Goal: Register for event/course

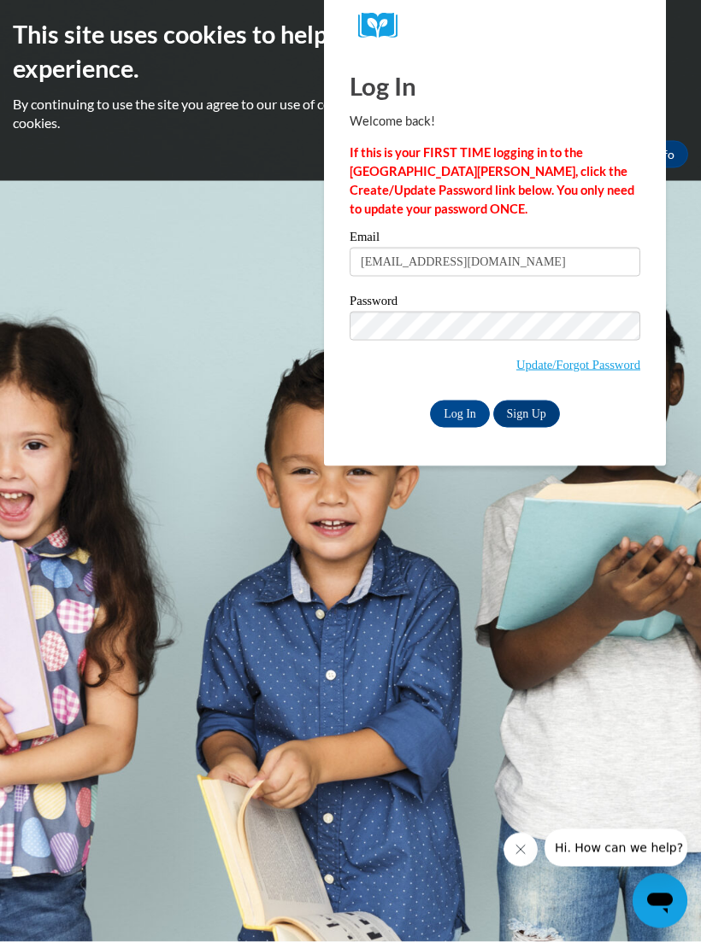
type input "ashleymiller33@yahoo.com"
click at [461, 424] on input "Log In" at bounding box center [460, 414] width 60 height 27
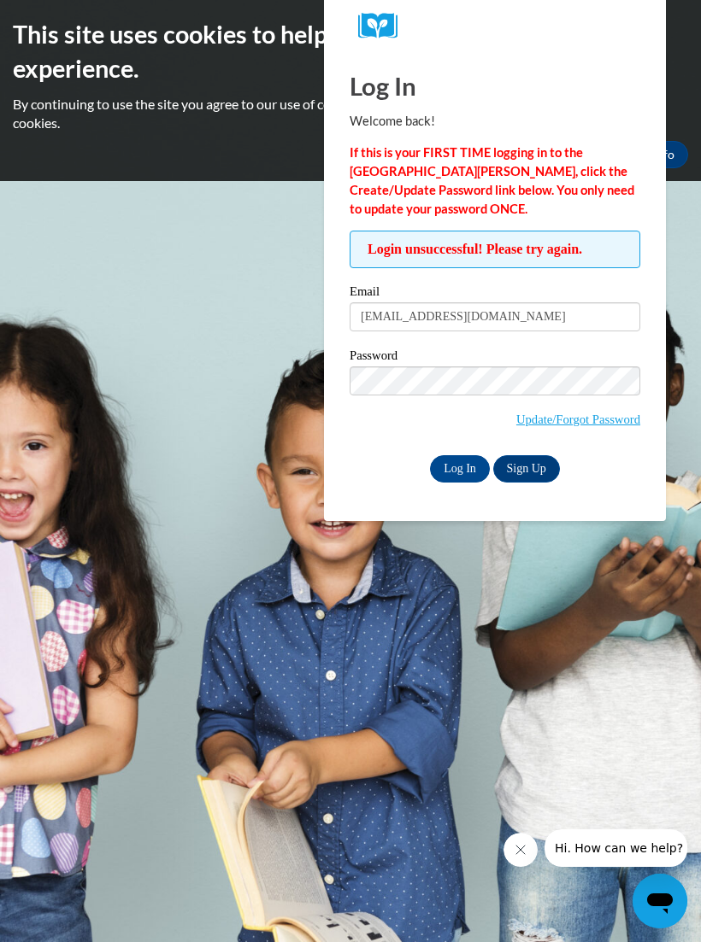
click at [459, 481] on input "Log In" at bounding box center [460, 468] width 60 height 27
click at [455, 474] on input "Log In" at bounding box center [460, 468] width 60 height 27
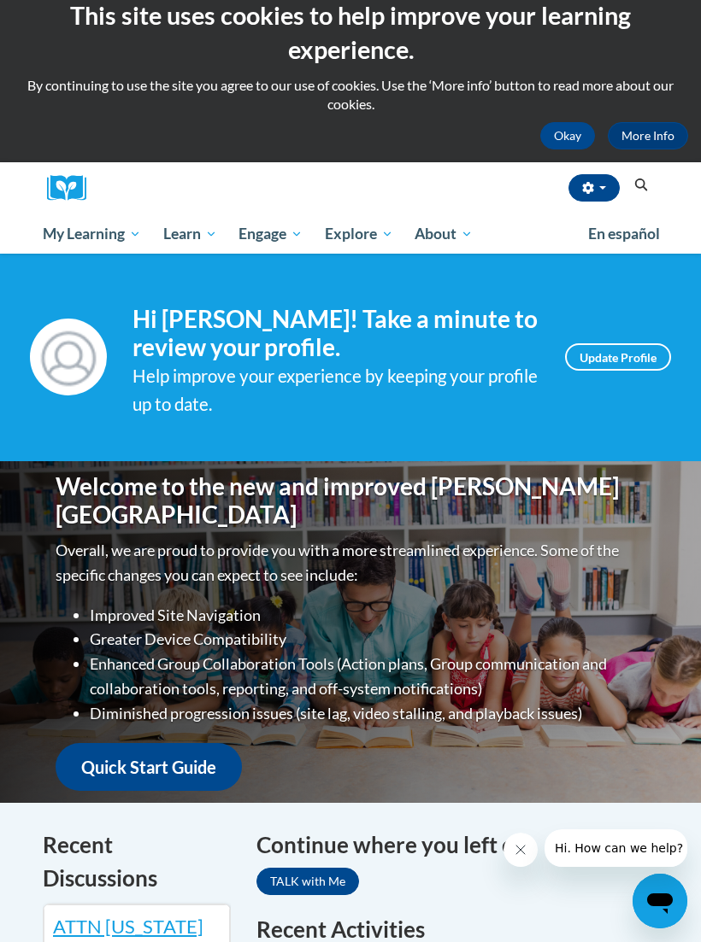
scroll to position [13, 0]
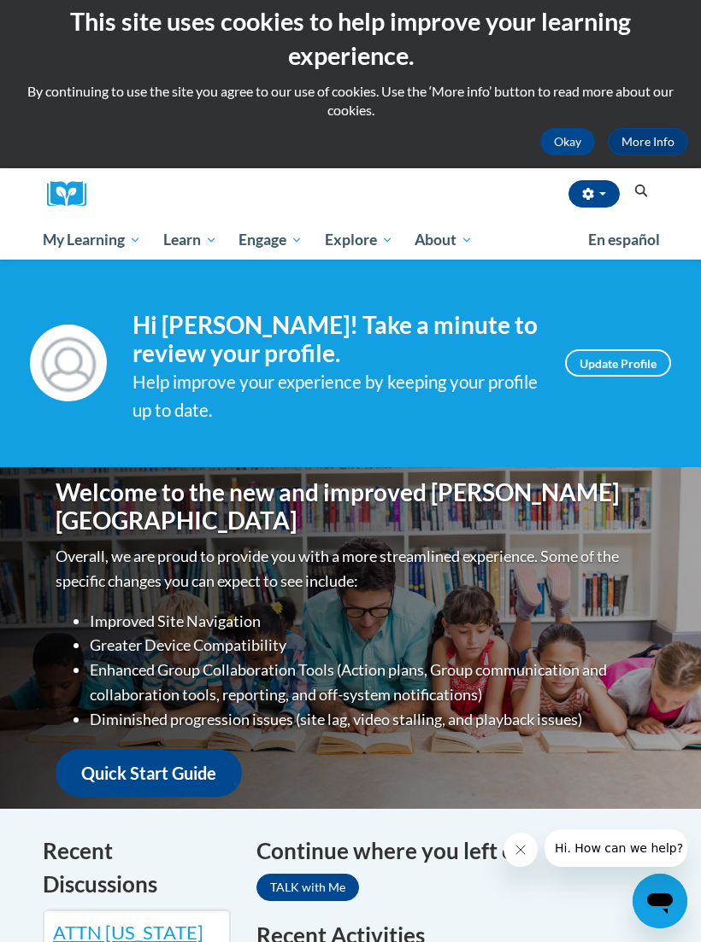
click at [0, 0] on link "My Course Progress" at bounding box center [0, 0] width 0 height 0
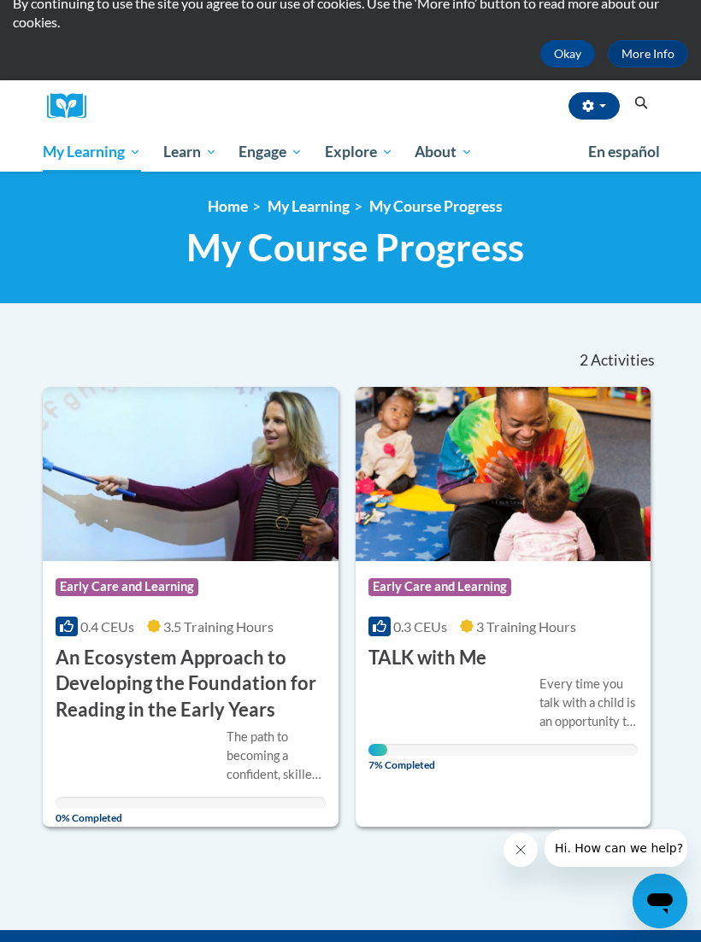
scroll to position [103, 0]
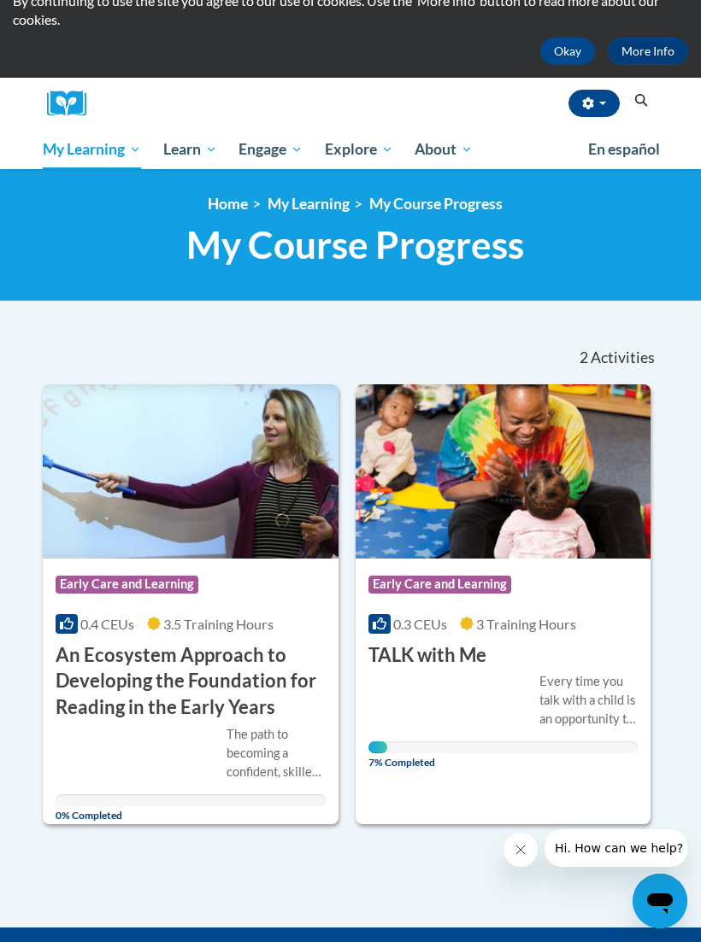
click at [478, 733] on div "Every time you talk with a child is an opportunity to build their brain for rea…" at bounding box center [503, 712] width 270 height 81
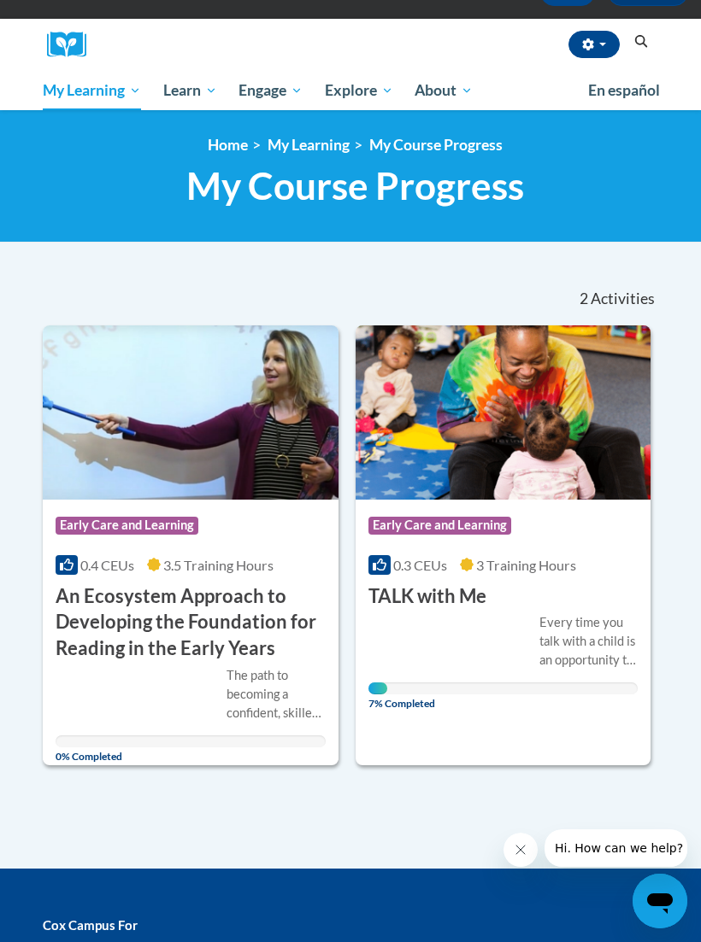
scroll to position [161, 0]
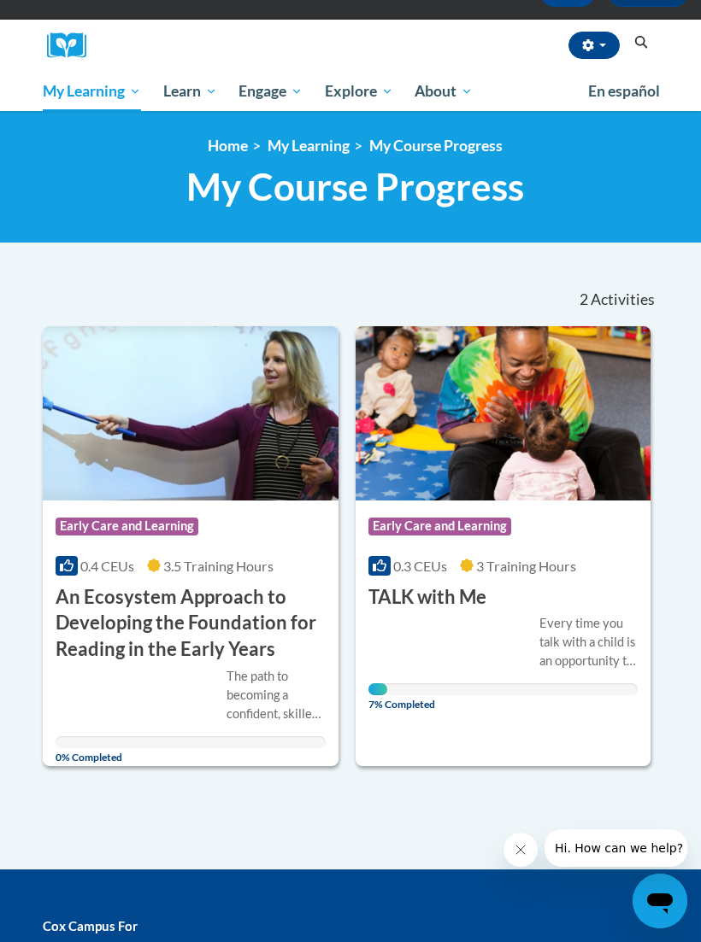
click at [316, 152] on link "My Learning" at bounding box center [308, 146] width 82 height 18
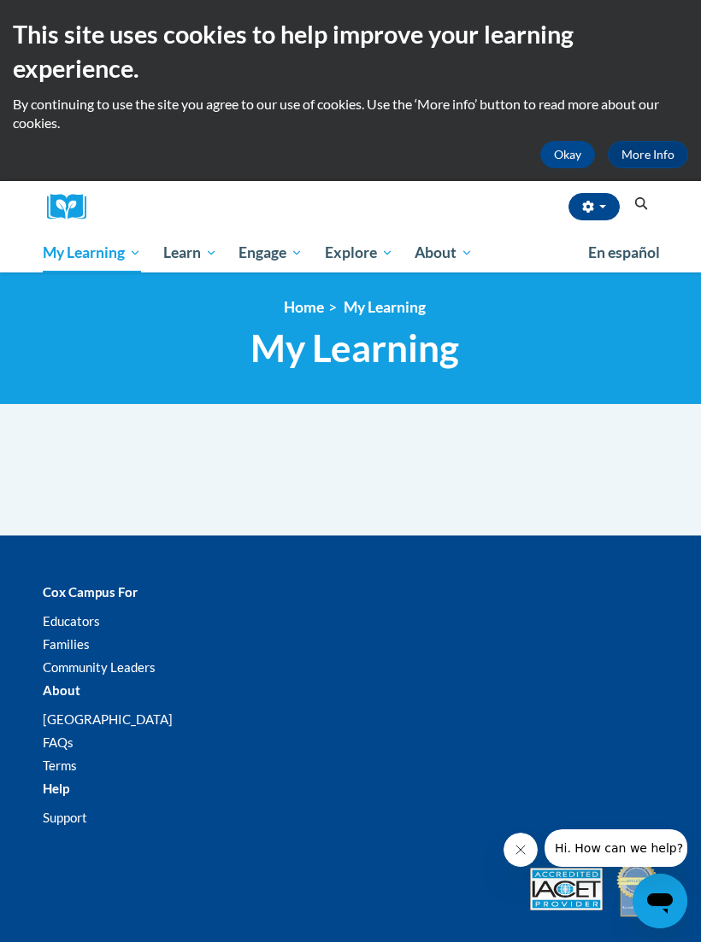
click at [0, 0] on span "My Course Progress" at bounding box center [0, 0] width 0 height 0
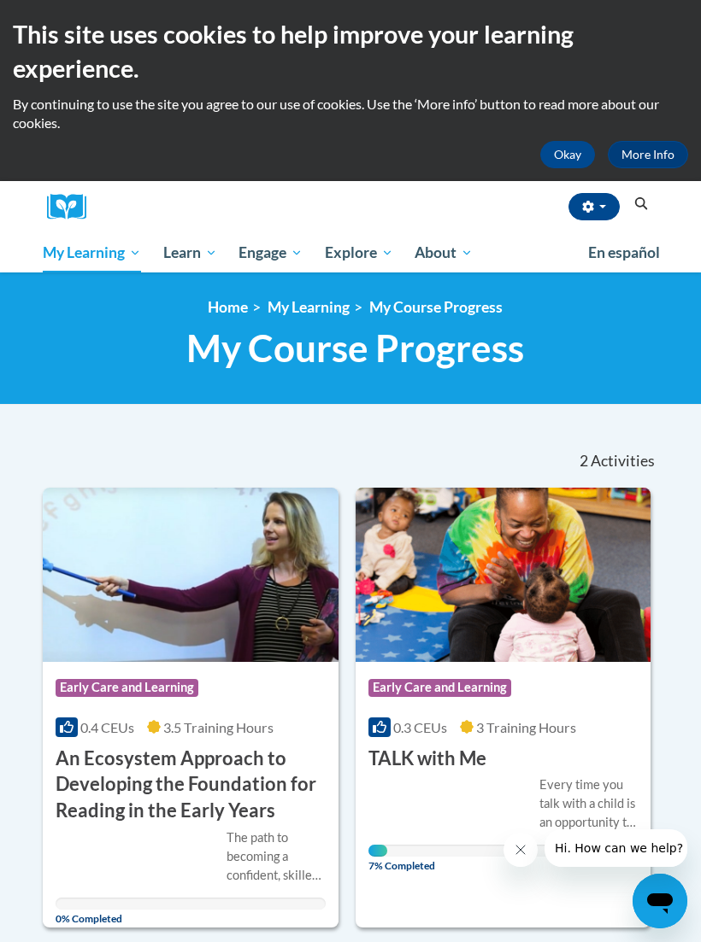
click at [0, 0] on link "Early Care and Learning" at bounding box center [0, 0] width 0 height 0
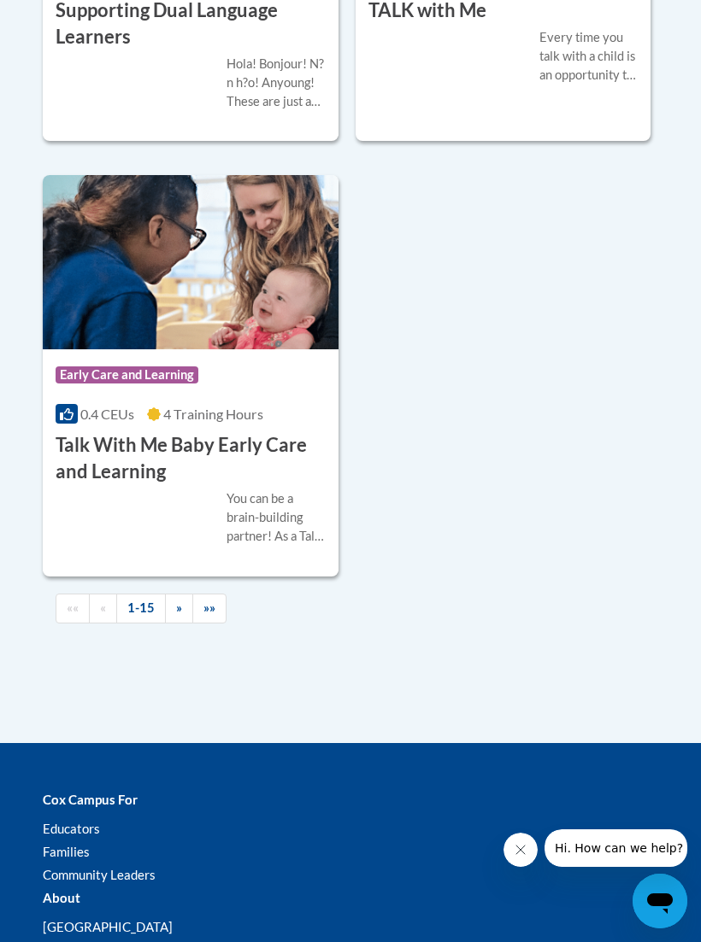
scroll to position [4104, 0]
click at [187, 624] on link "»" at bounding box center [179, 609] width 28 height 30
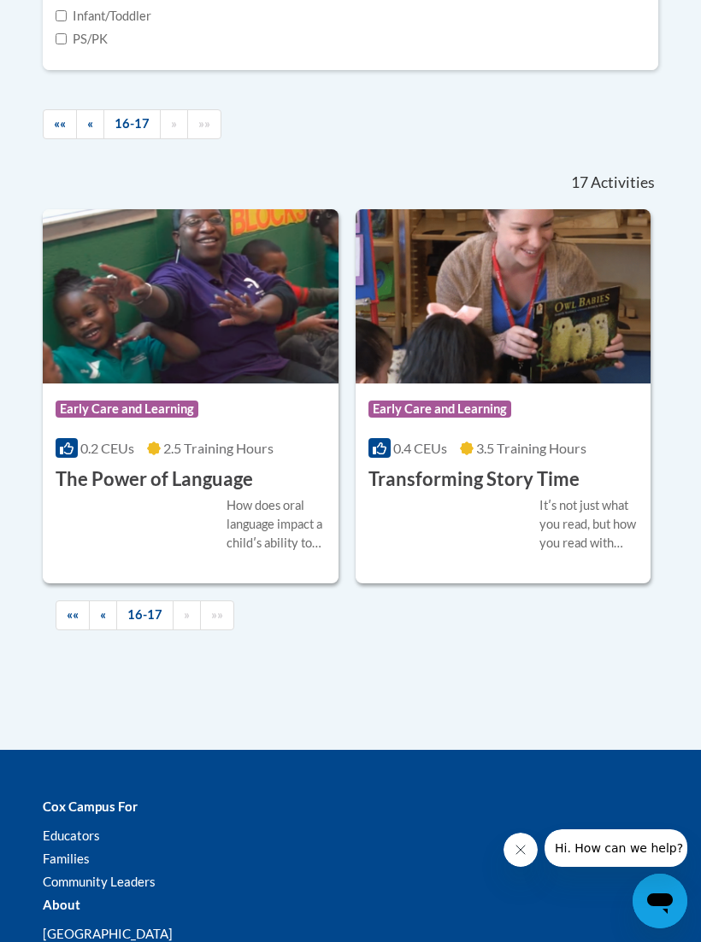
scroll to position [1200, 0]
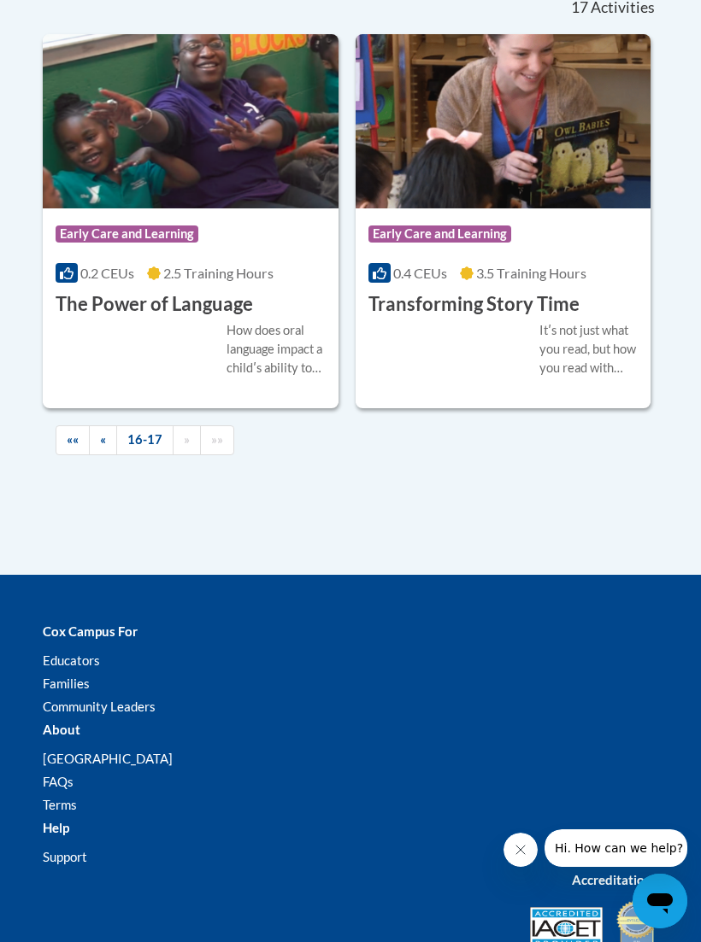
click at [525, 318] on div "Course Category: Early Care and Learning 0.4 CEUs 3.5 Training Hours COURSE Tra…" at bounding box center [503, 262] width 296 height 109
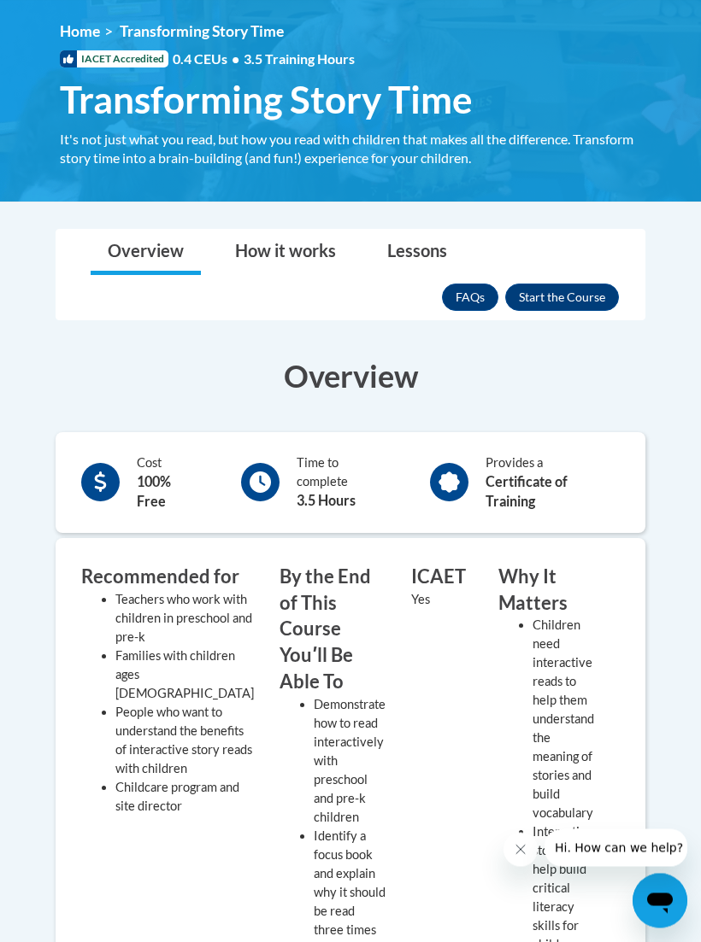
scroll to position [276, 0]
click at [557, 287] on button "Enroll" at bounding box center [562, 297] width 114 height 27
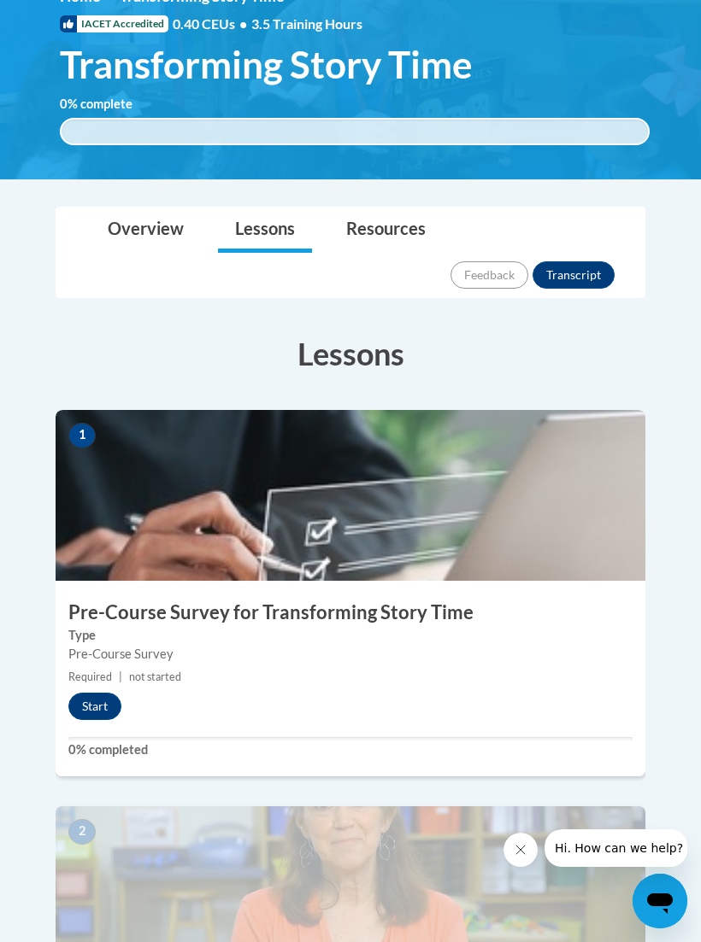
scroll to position [341, 0]
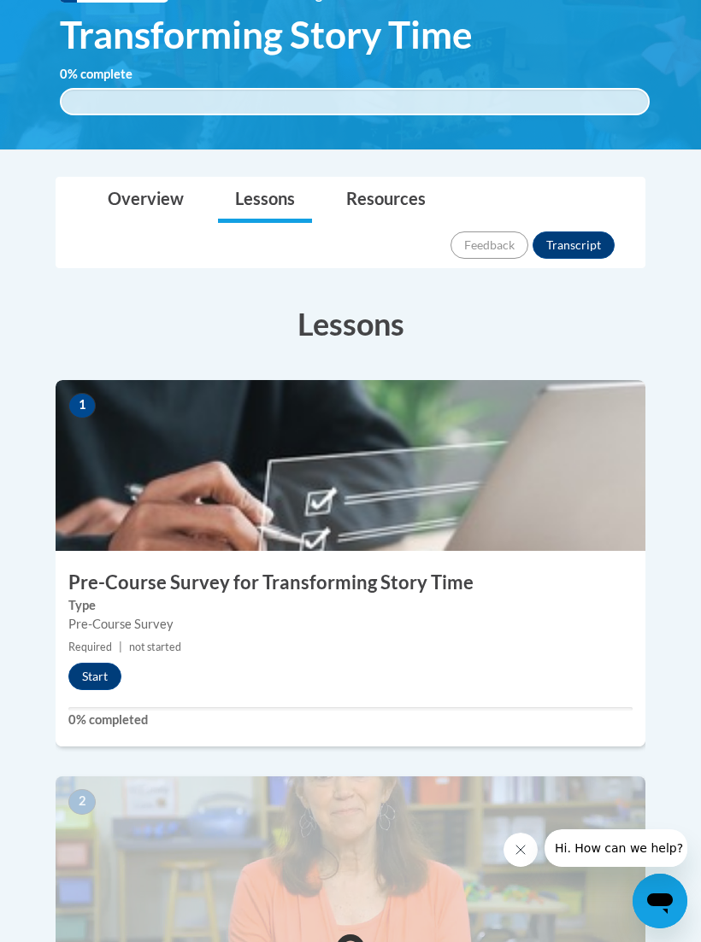
click at [109, 663] on button "Start" at bounding box center [94, 676] width 53 height 27
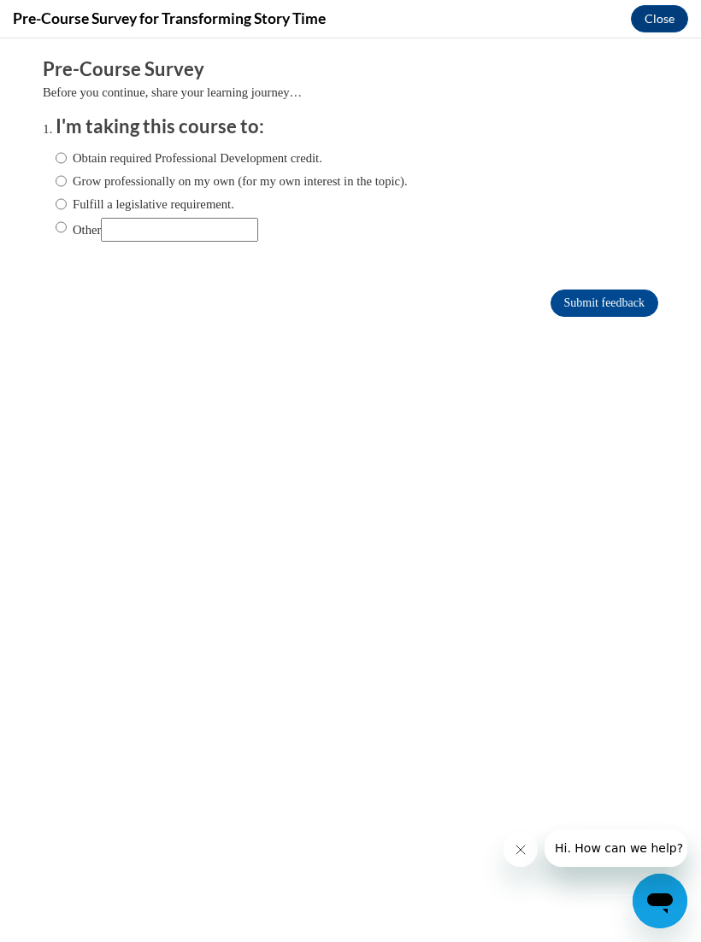
scroll to position [0, 0]
click at [82, 166] on label "Obtain required Professional Development credit." at bounding box center [189, 158] width 267 height 19
click at [67, 166] on input "Obtain required Professional Development credit." at bounding box center [61, 158] width 11 height 19
radio input "true"
click at [609, 315] on input "Submit feedback" at bounding box center [604, 303] width 108 height 27
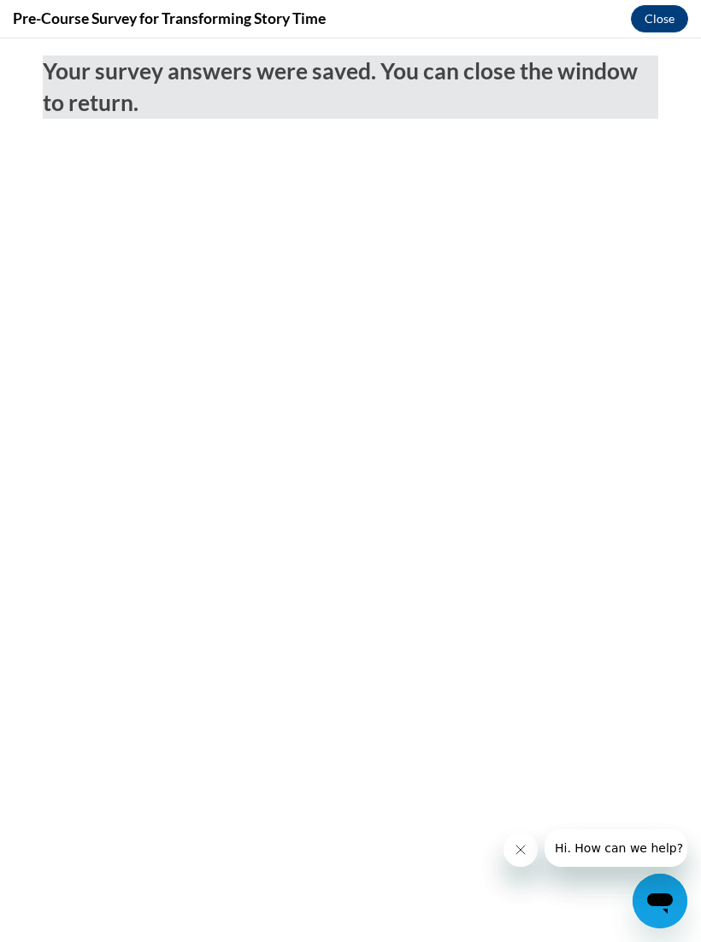
click at [643, 24] on button "Close" at bounding box center [659, 18] width 57 height 27
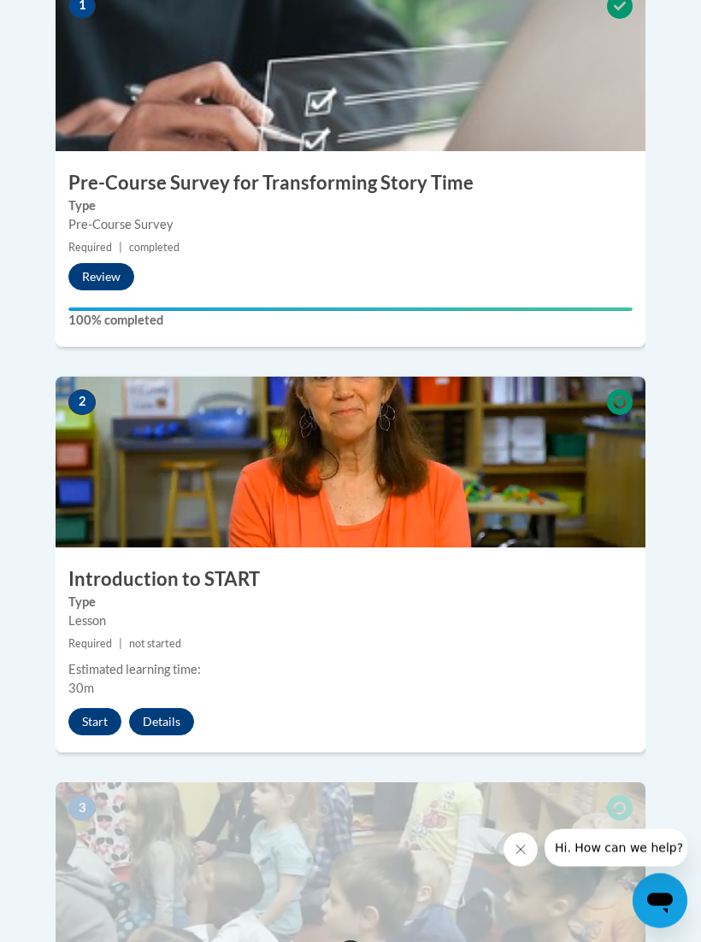
scroll to position [749, 0]
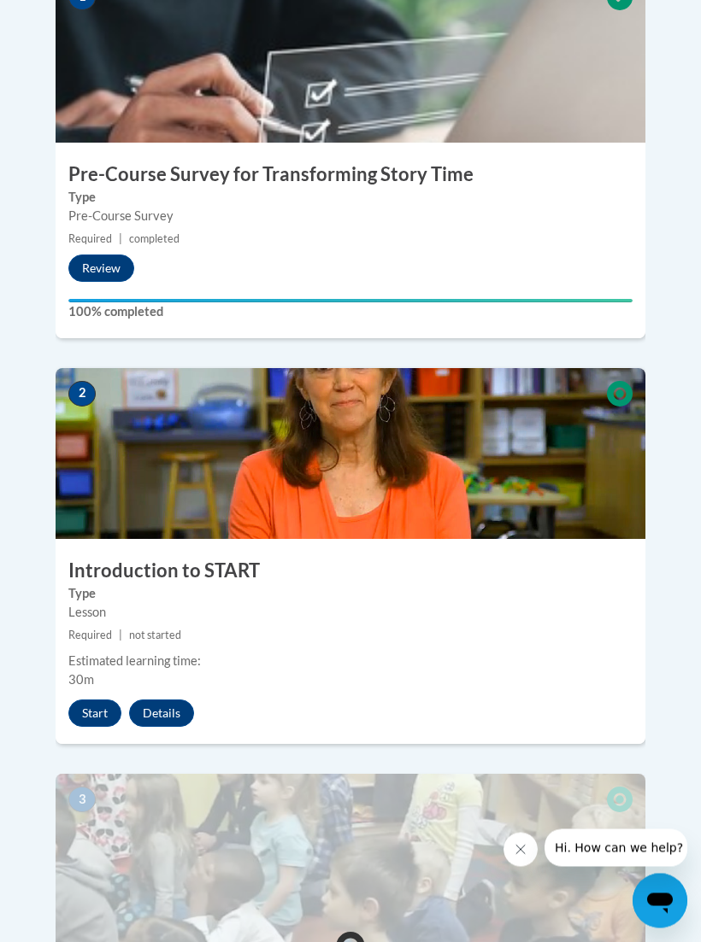
click at [102, 701] on button "Start" at bounding box center [94, 714] width 53 height 27
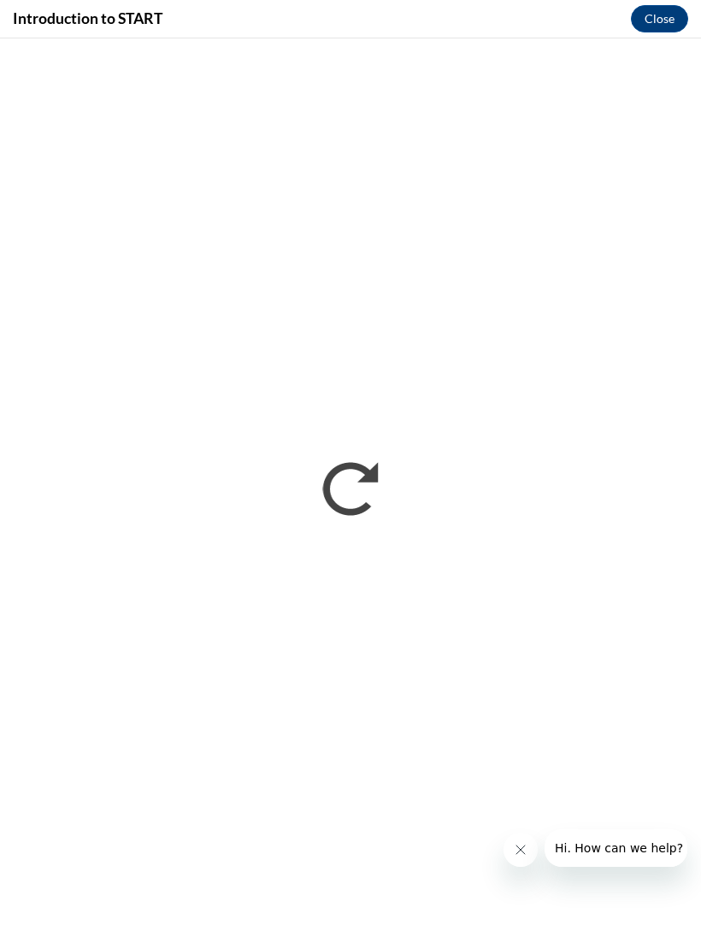
scroll to position [777, 0]
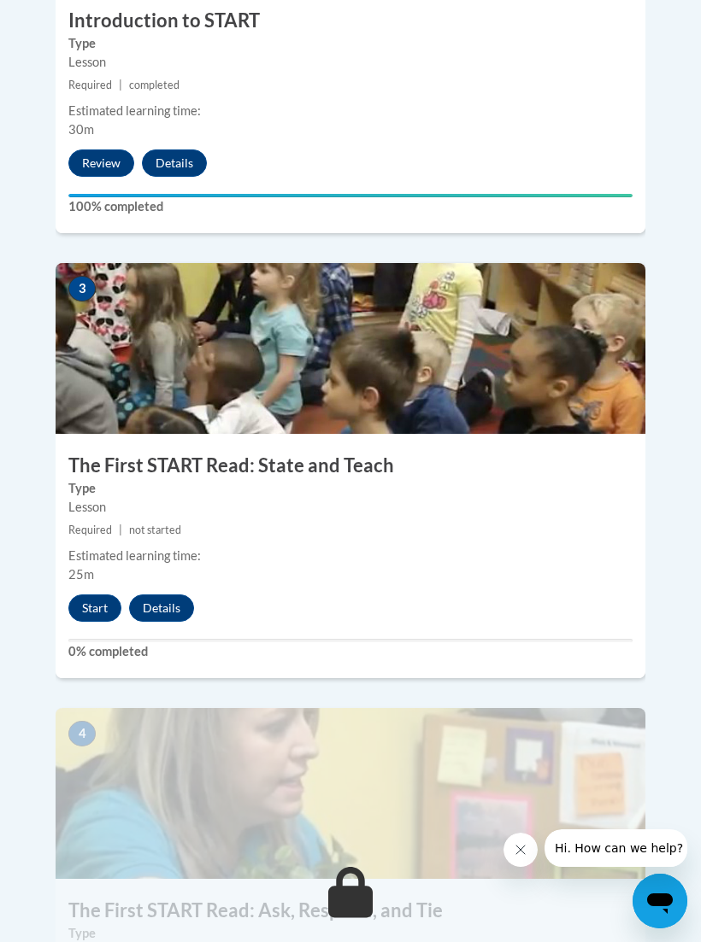
scroll to position [1299, 0]
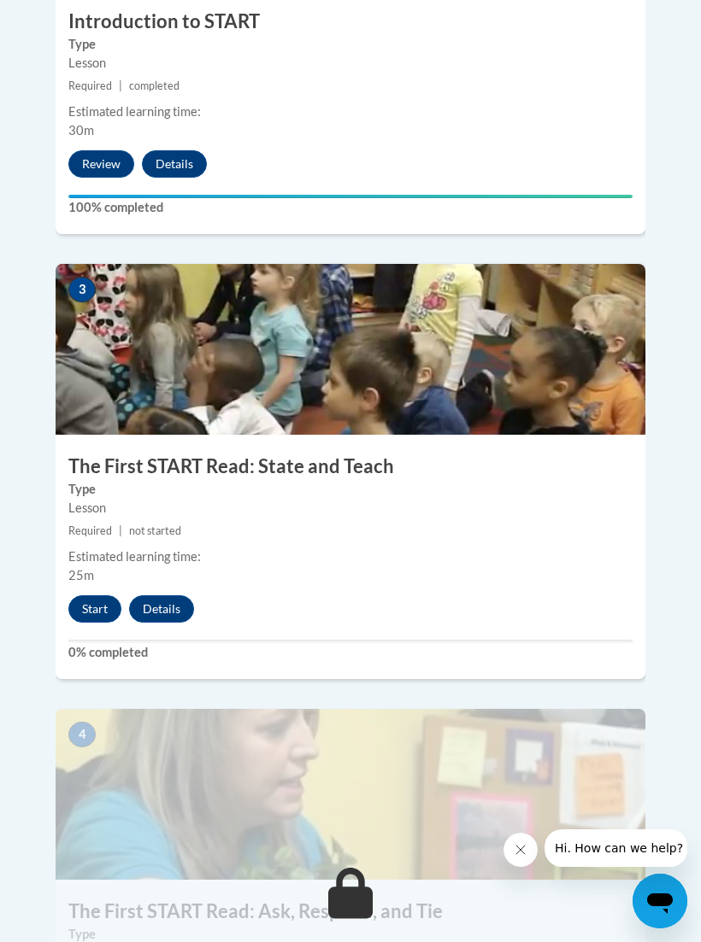
click at [87, 596] on button "Start" at bounding box center [94, 609] width 53 height 27
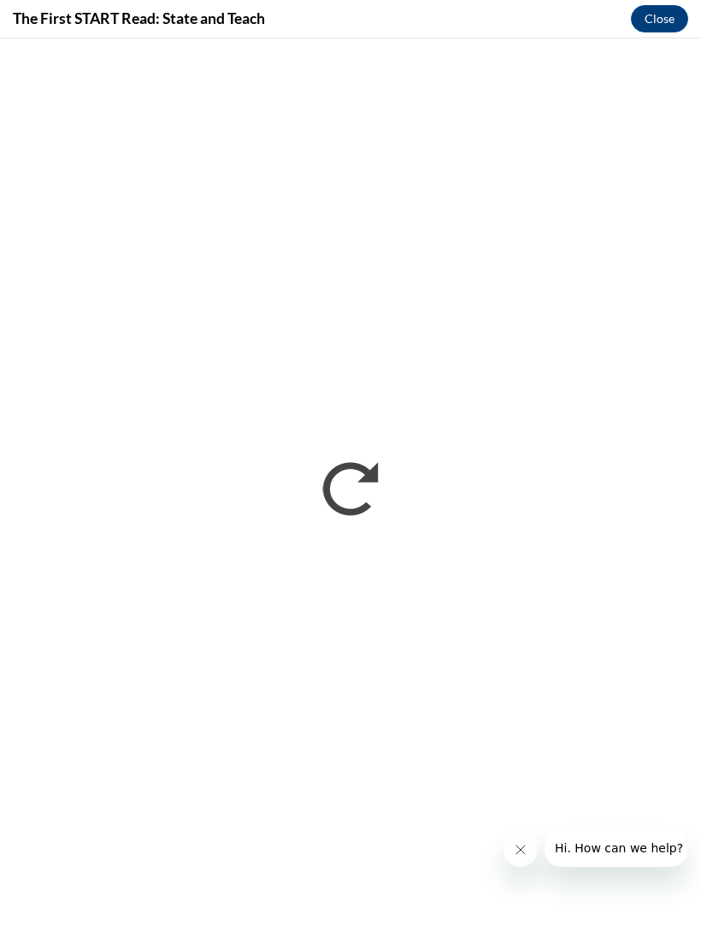
scroll to position [0, 0]
click at [662, 22] on button "Close" at bounding box center [659, 18] width 57 height 27
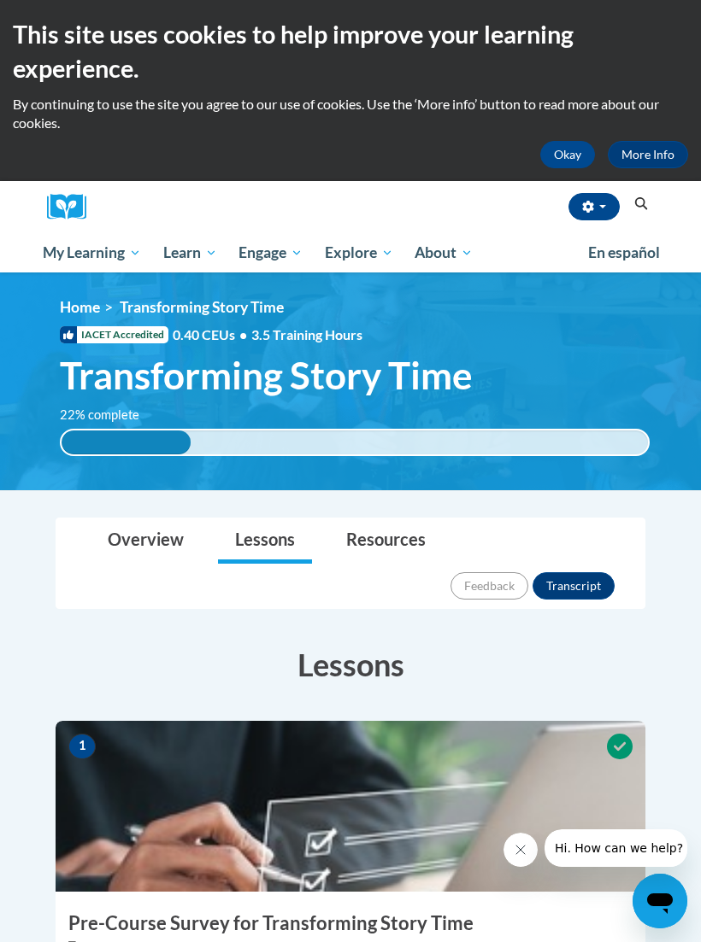
click at [98, 313] on link "Home" at bounding box center [80, 307] width 40 height 18
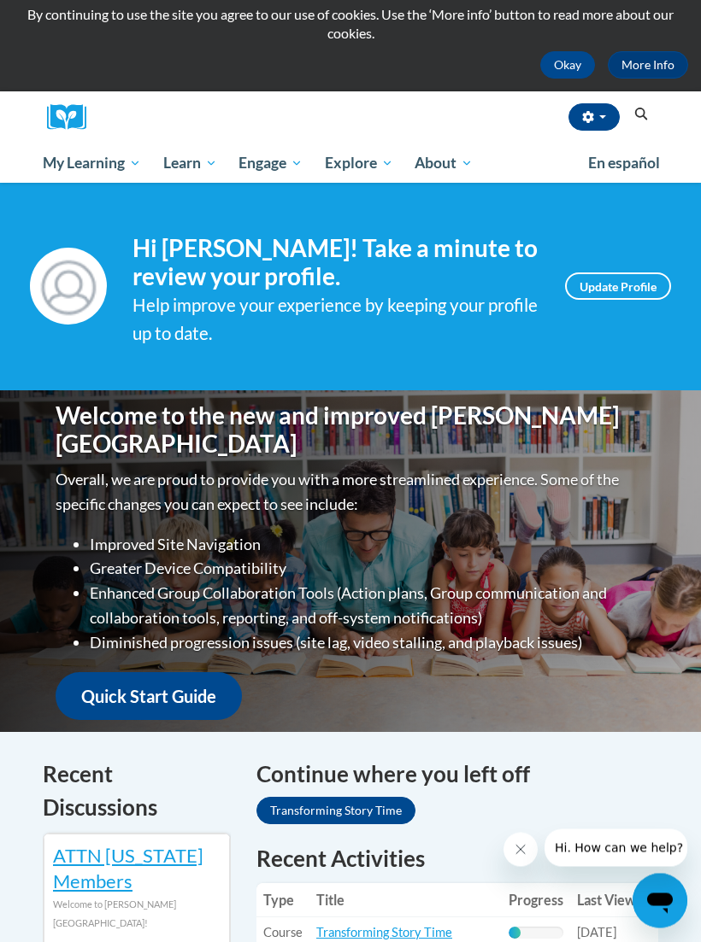
scroll to position [85, 0]
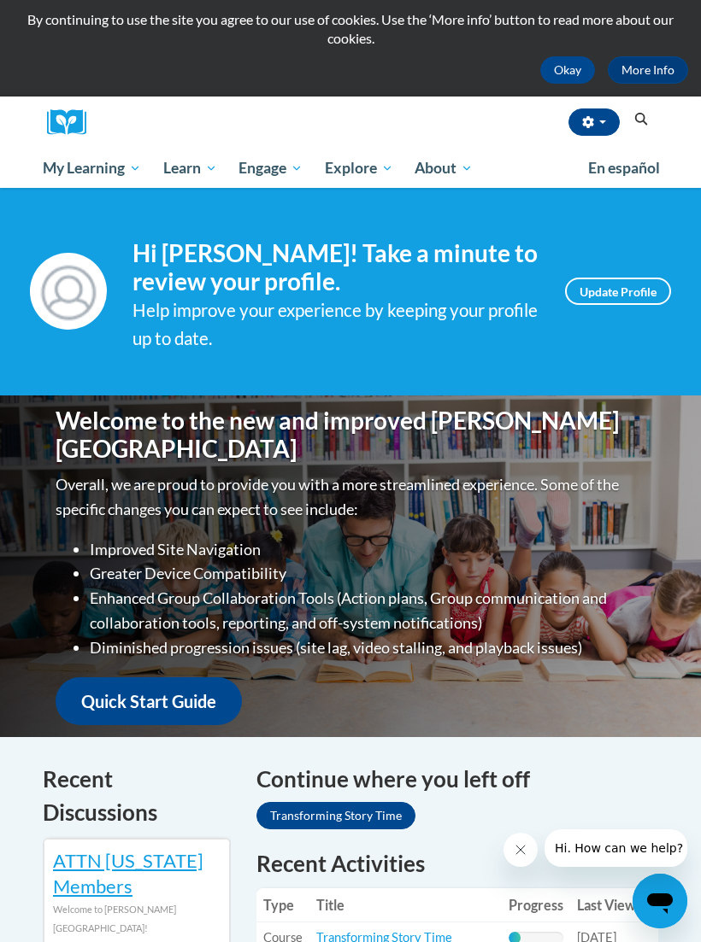
click at [600, 118] on button "button" at bounding box center [593, 122] width 51 height 27
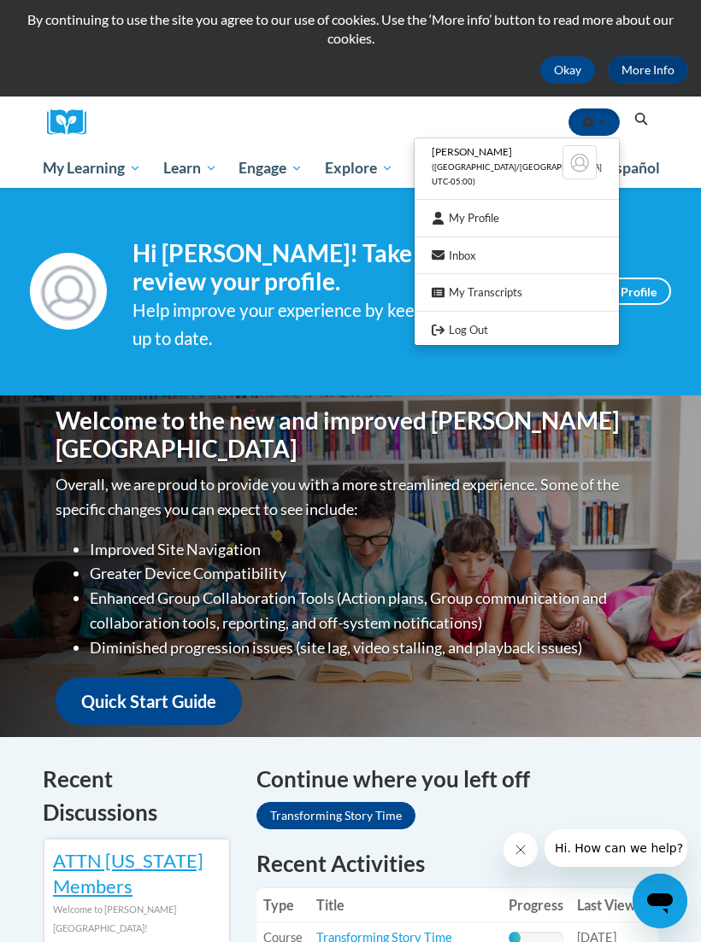
click at [527, 333] on link "Log Out" at bounding box center [516, 330] width 204 height 21
